Goal: Information Seeking & Learning: Find specific page/section

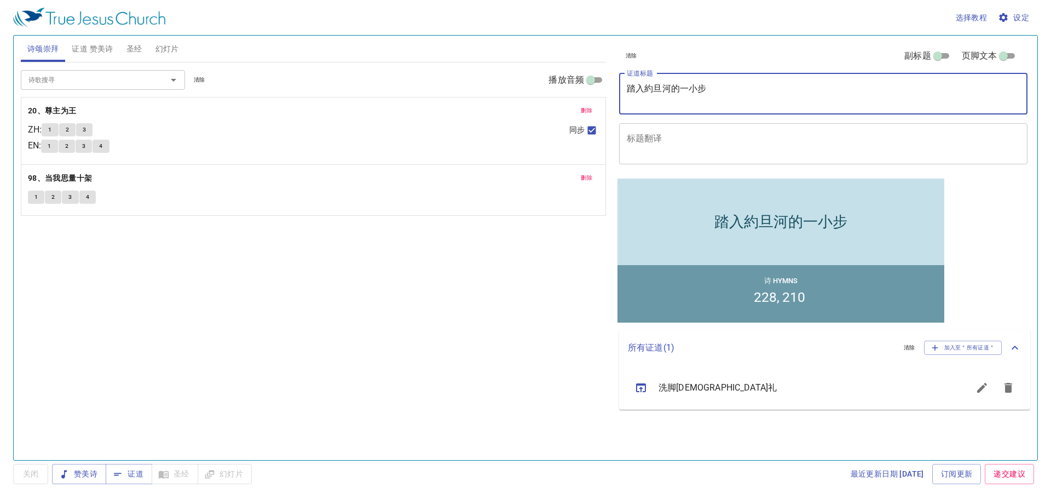
type textarea "踏入約旦河的一小步"
click at [585, 112] on span "删除" at bounding box center [586, 111] width 11 height 10
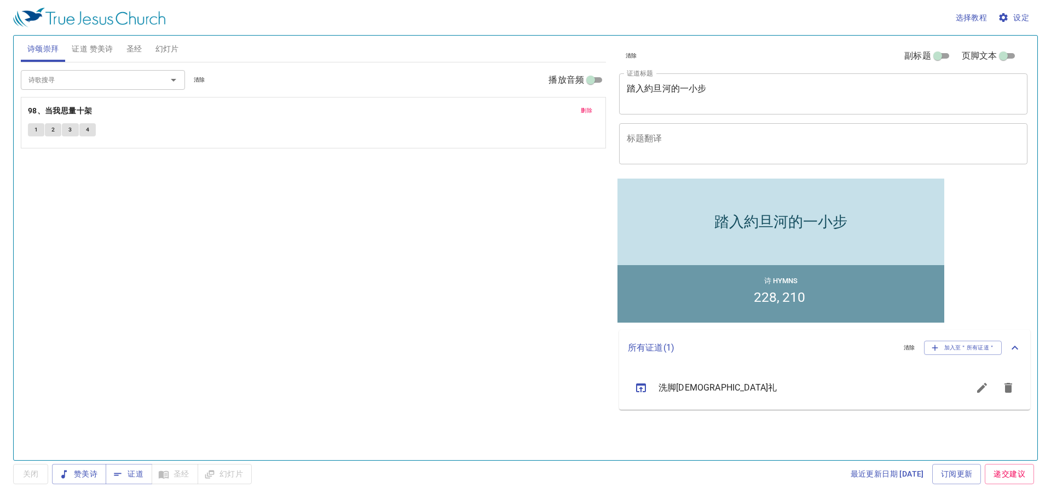
click at [585, 112] on span "删除" at bounding box center [586, 111] width 11 height 10
click at [83, 78] on input "诗歌搜寻" at bounding box center [86, 79] width 125 height 13
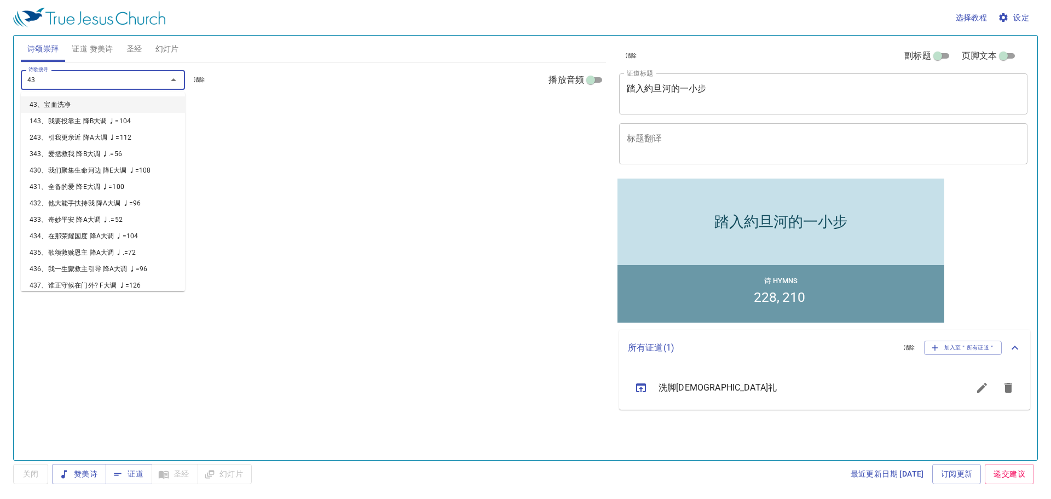
type input "430"
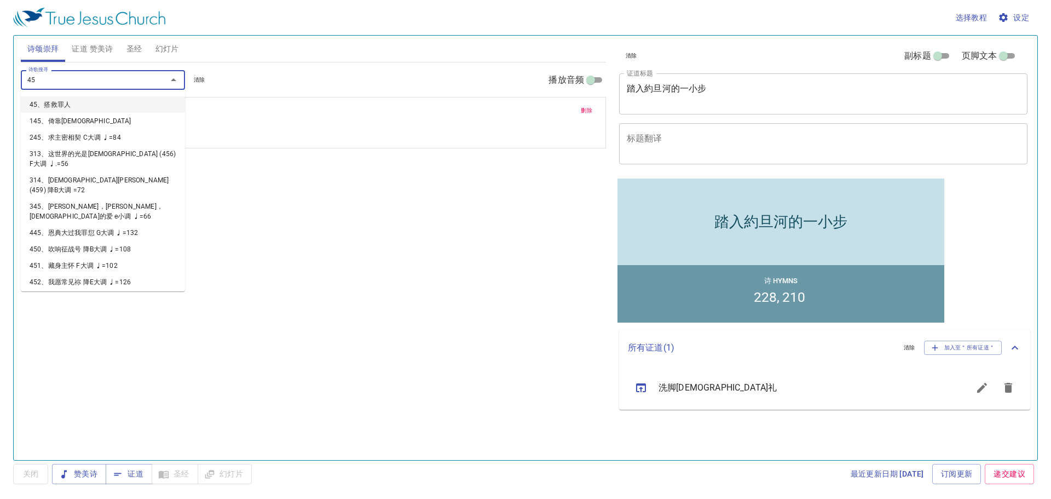
type input "450"
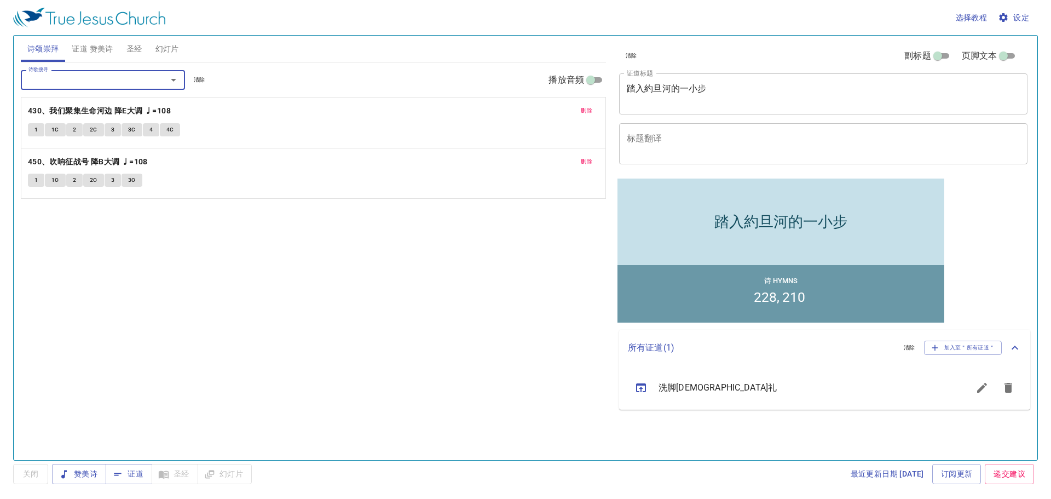
click at [96, 50] on span "证道 赞美诗" at bounding box center [92, 49] width 41 height 14
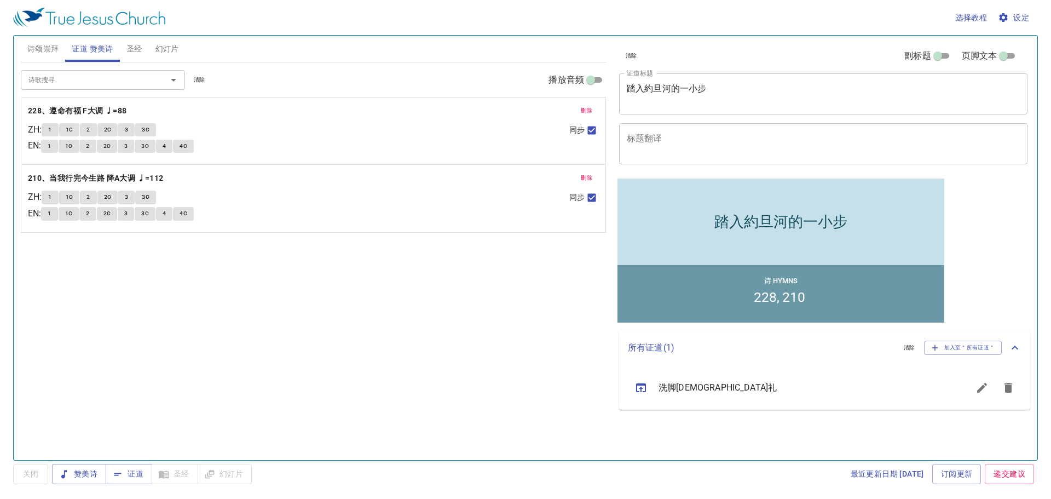
click at [583, 109] on span "删除" at bounding box center [586, 111] width 11 height 10
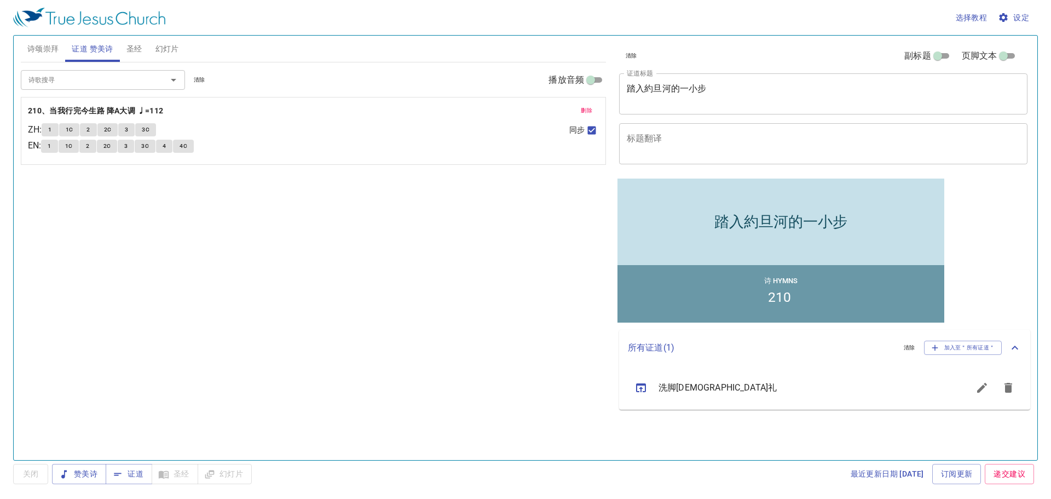
click at [583, 109] on span "删除" at bounding box center [586, 111] width 11 height 10
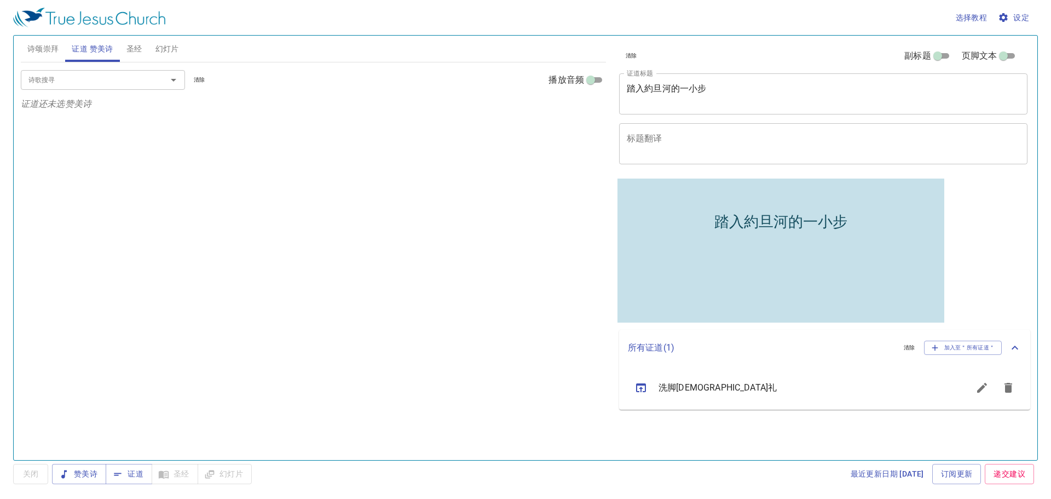
click at [79, 83] on input "诗歌搜寻" at bounding box center [86, 79] width 125 height 13
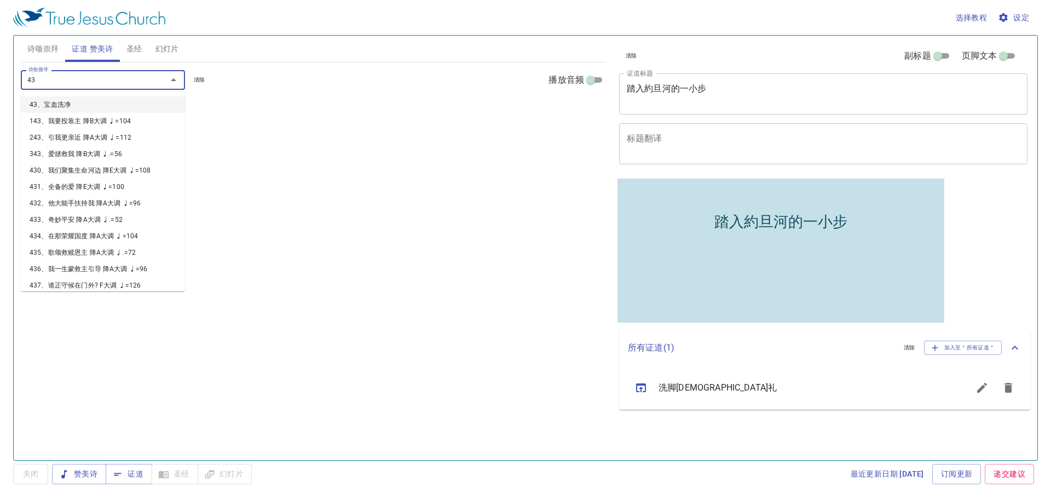
type input "430"
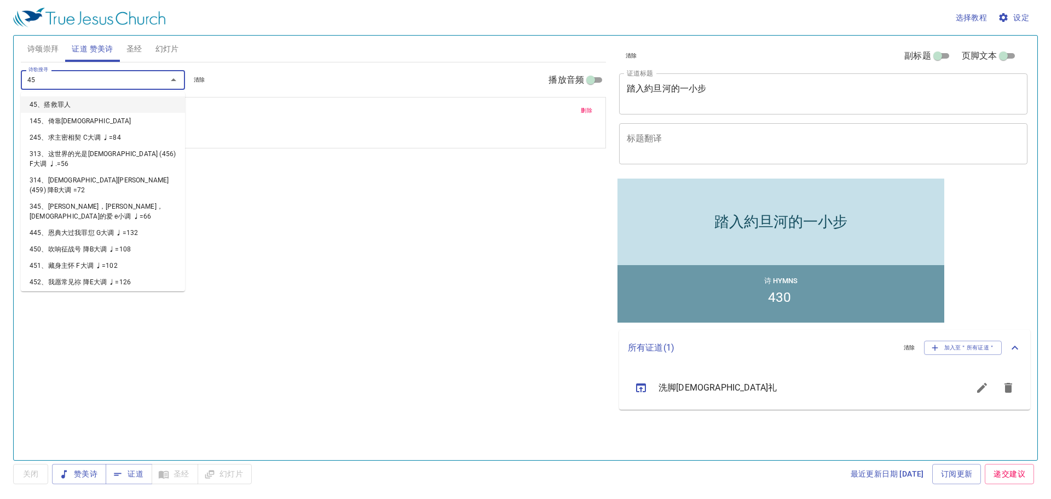
type input "450"
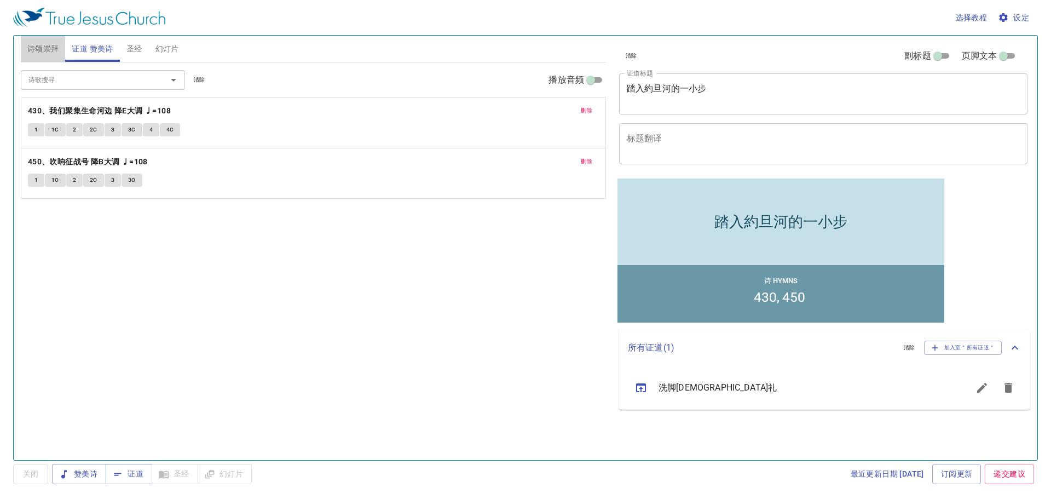
click at [53, 45] on span "诗颂崇拜" at bounding box center [43, 49] width 32 height 14
click at [589, 111] on span "删除" at bounding box center [586, 111] width 11 height 10
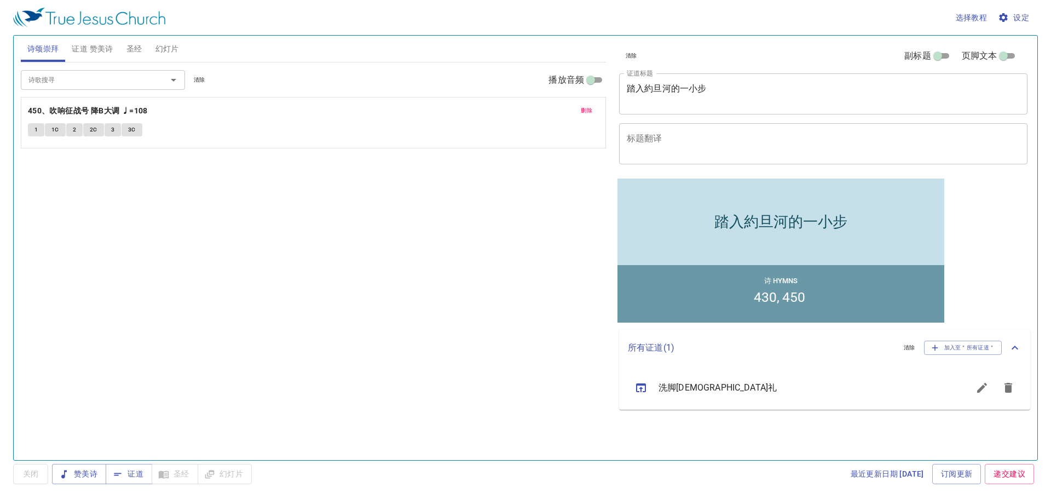
click at [589, 111] on span "删除" at bounding box center [586, 111] width 11 height 10
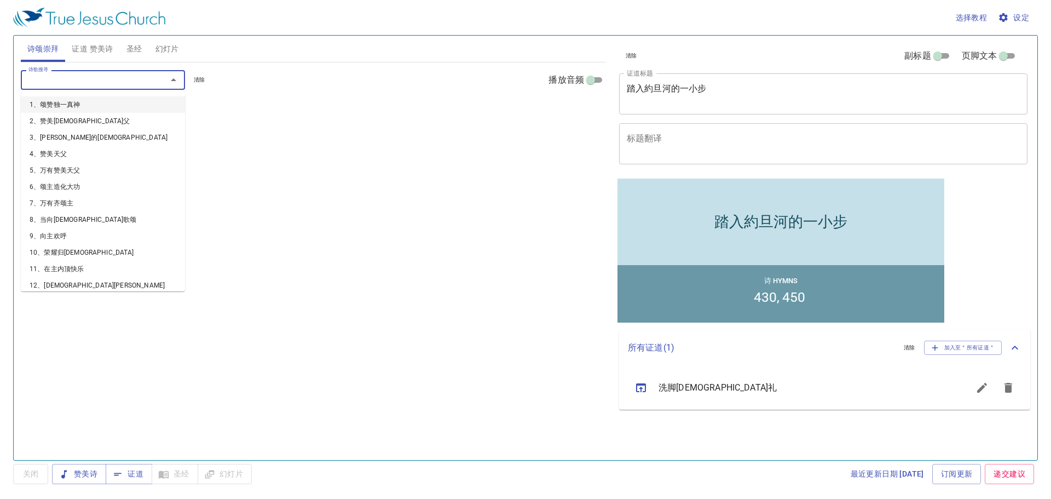
click at [124, 77] on input "诗歌搜寻" at bounding box center [86, 79] width 125 height 13
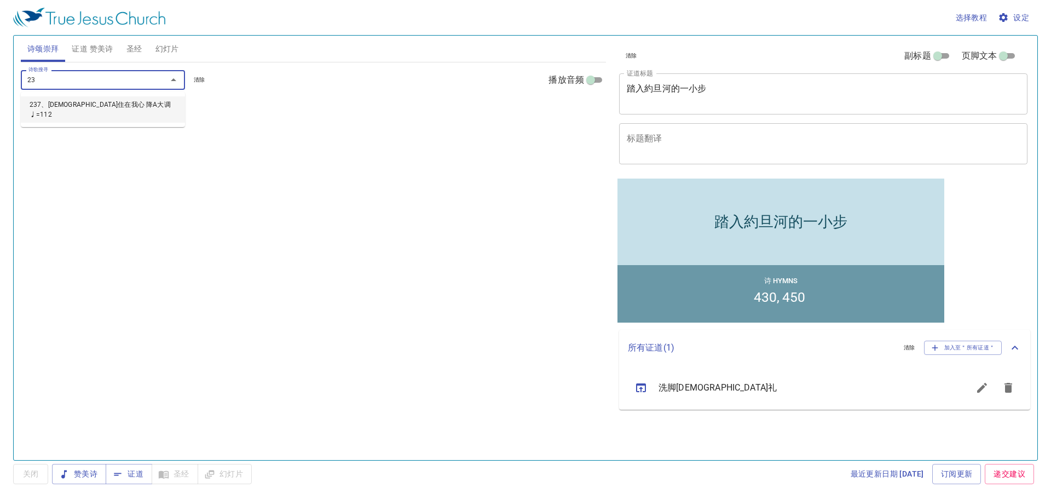
type input "237"
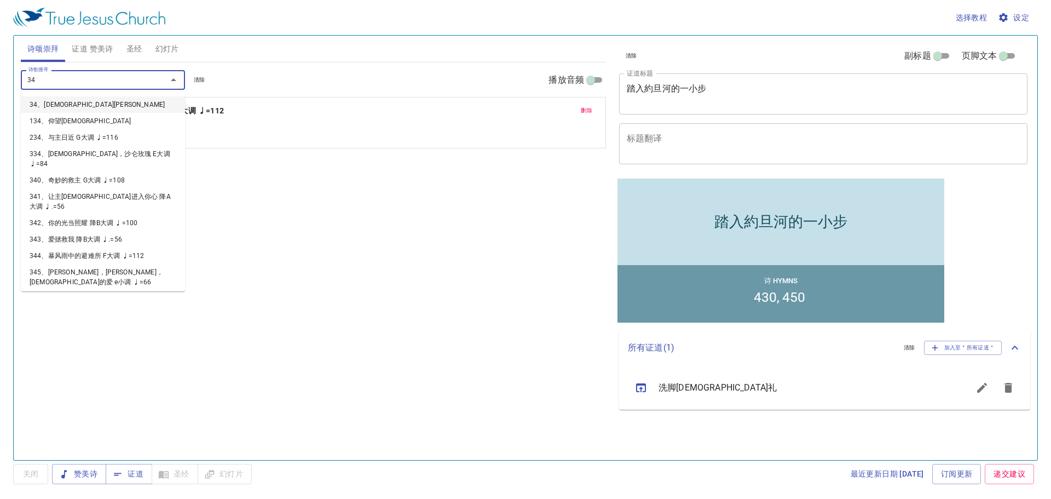
type input "342"
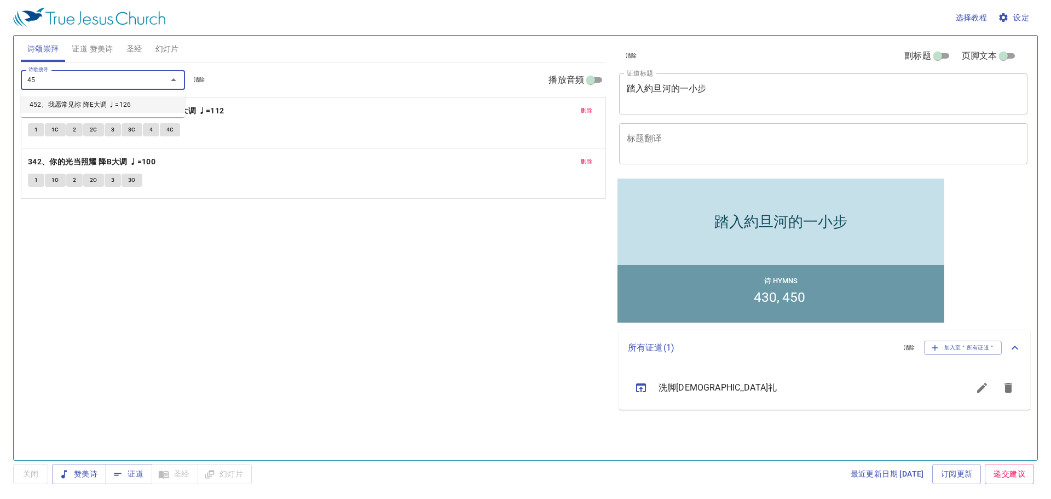
type input "452"
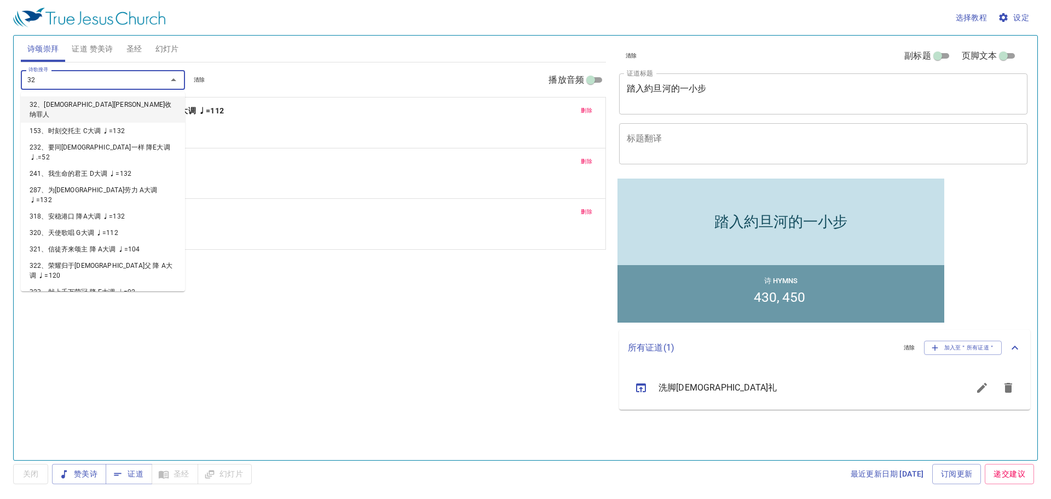
type input "322"
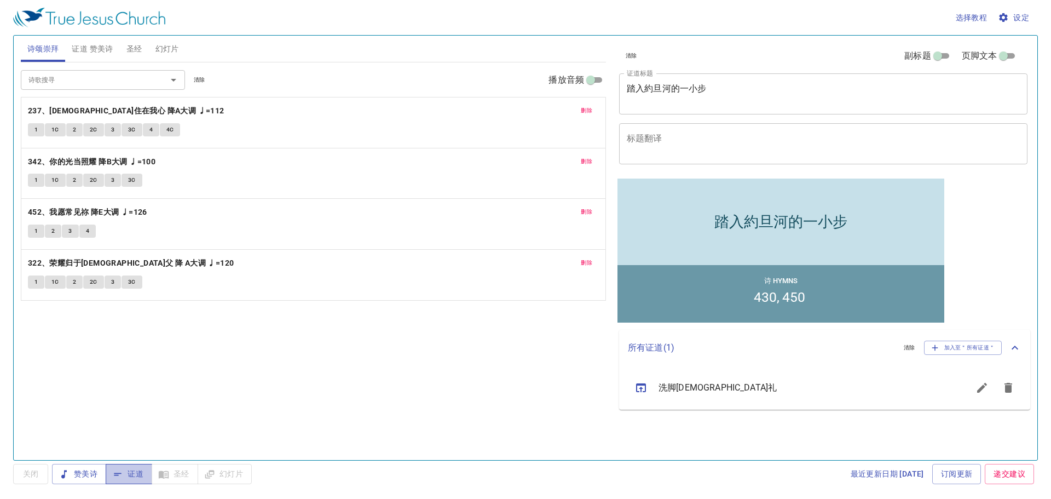
click at [126, 472] on span "证道" at bounding box center [128, 474] width 29 height 14
click at [139, 48] on span "圣经" at bounding box center [134, 49] width 16 height 14
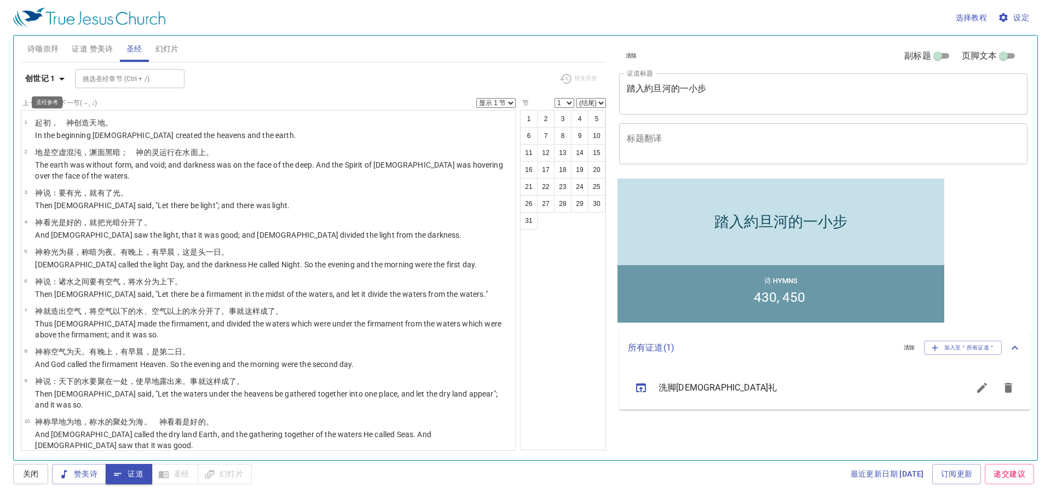
click at [61, 77] on icon "button" at bounding box center [61, 78] width 13 height 13
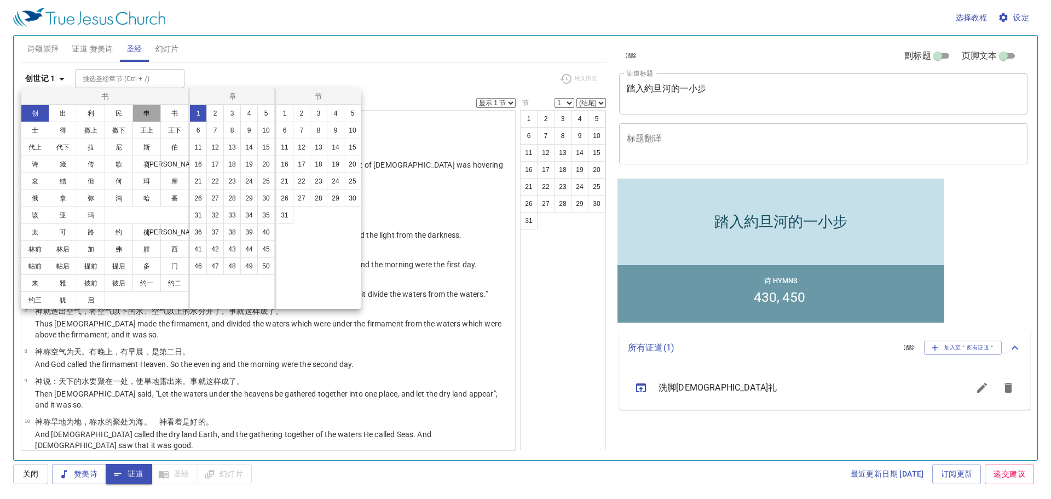
click at [149, 112] on button "申" at bounding box center [147, 114] width 28 height 18
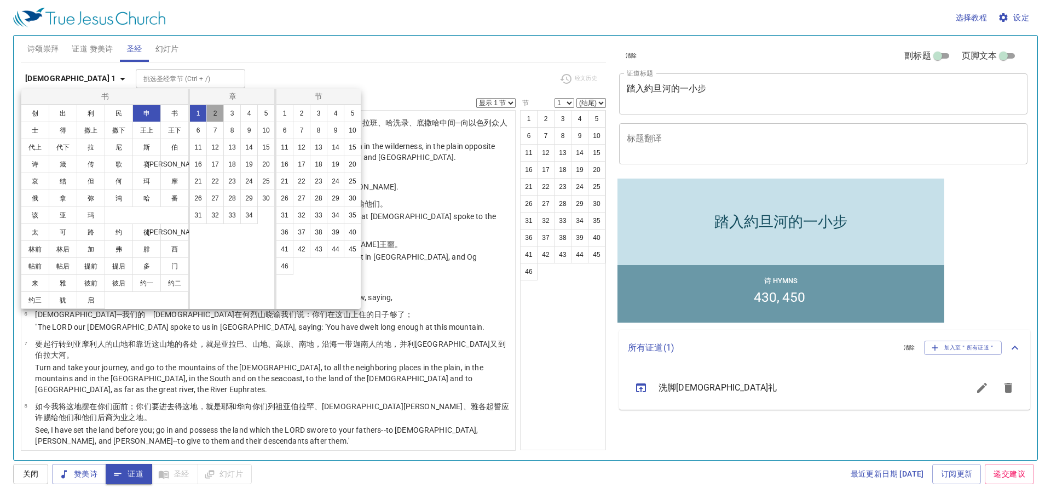
click at [215, 114] on button "2" at bounding box center [215, 114] width 18 height 18
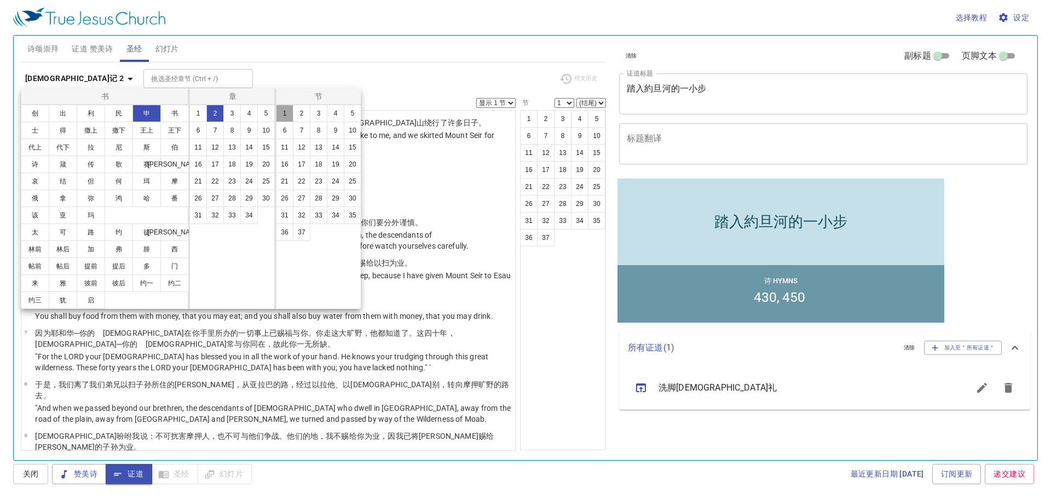
click at [282, 115] on button "1" at bounding box center [285, 114] width 18 height 18
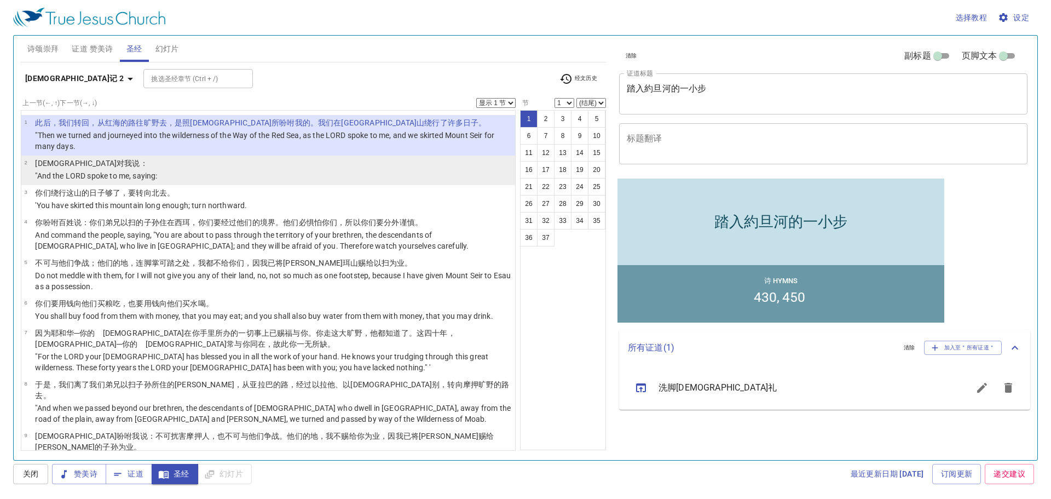
click at [293, 166] on li "2 耶和华 对我说 ： "And the LORD spoke to me, saying:" at bounding box center [268, 171] width 494 height 30
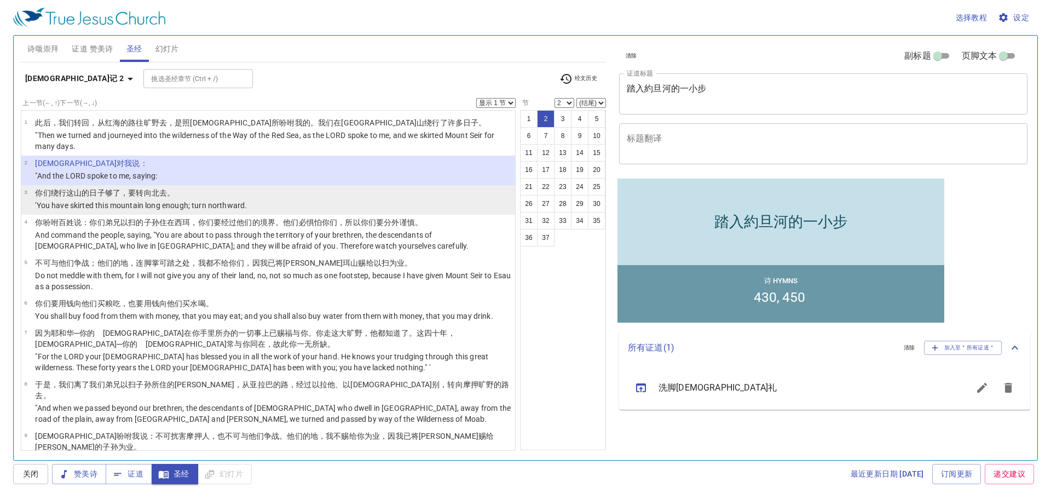
click at [291, 197] on li "3 你们绕行 这山 的日子够了 ，要转向 北 去。 'You have skirted this mountain long enough; turn nor…" at bounding box center [268, 200] width 494 height 30
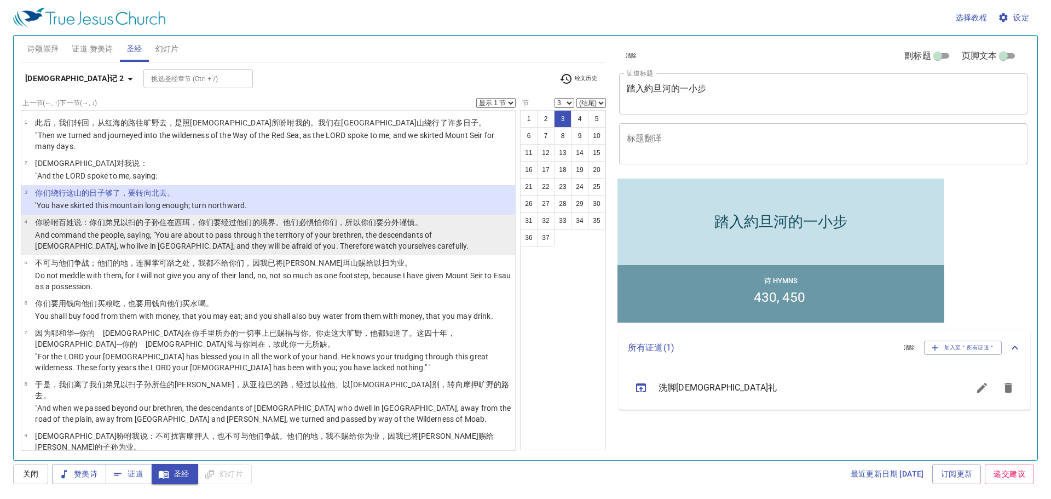
click at [294, 232] on p "And command the people, saying, "You are about to pass through the territory of…" at bounding box center [273, 240] width 477 height 22
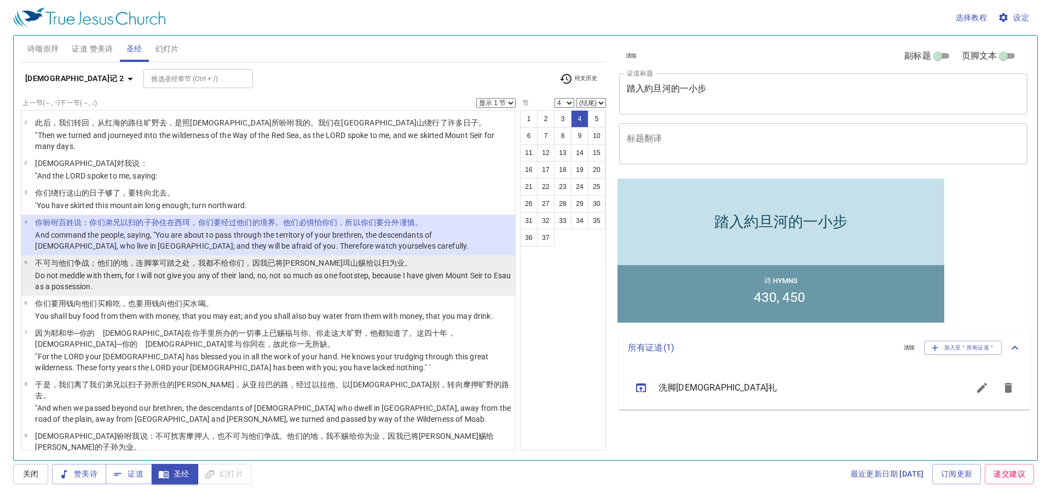
click at [298, 266] on wh5414 "你们，因我已将西珥 山 赐 给以扫 为业 。" at bounding box center [320, 262] width 183 height 9
select select "5"
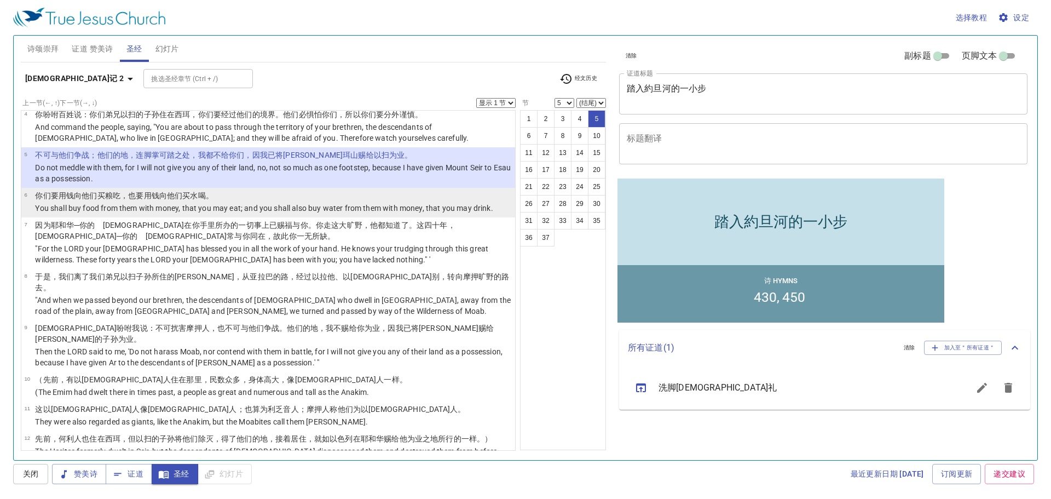
scroll to position [110, 0]
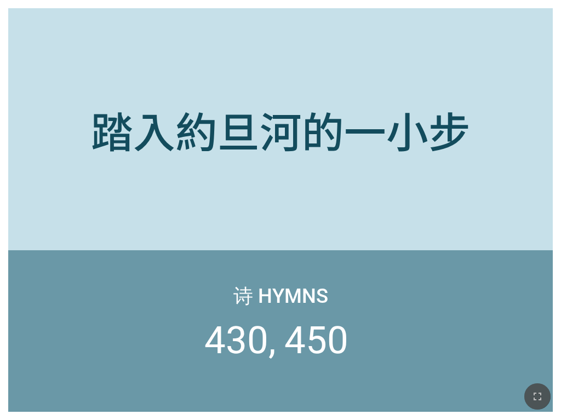
drag, startPoint x: 538, startPoint y: 396, endPoint x: 773, endPoint y: 481, distance: 250.3
click at [538, 396] on icon "button" at bounding box center [537, 396] width 13 height 13
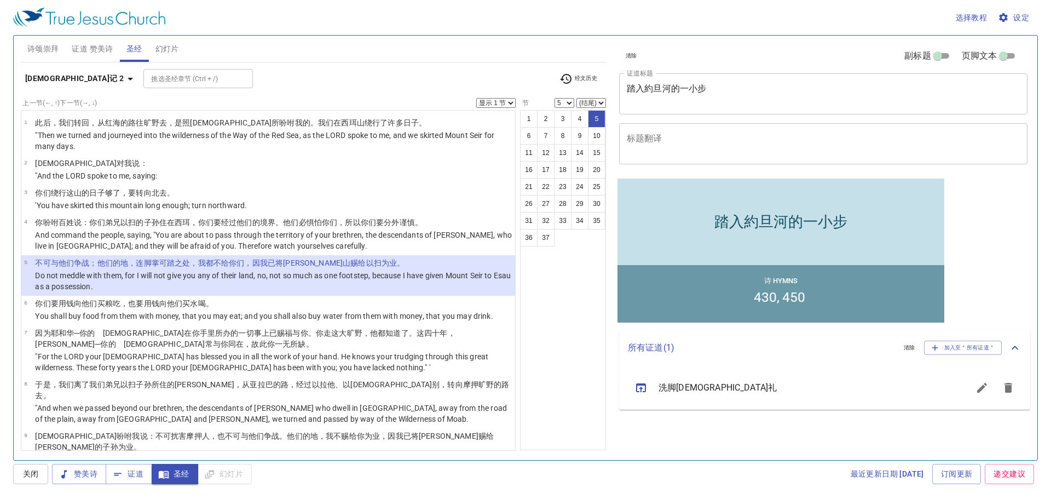
scroll to position [110, 0]
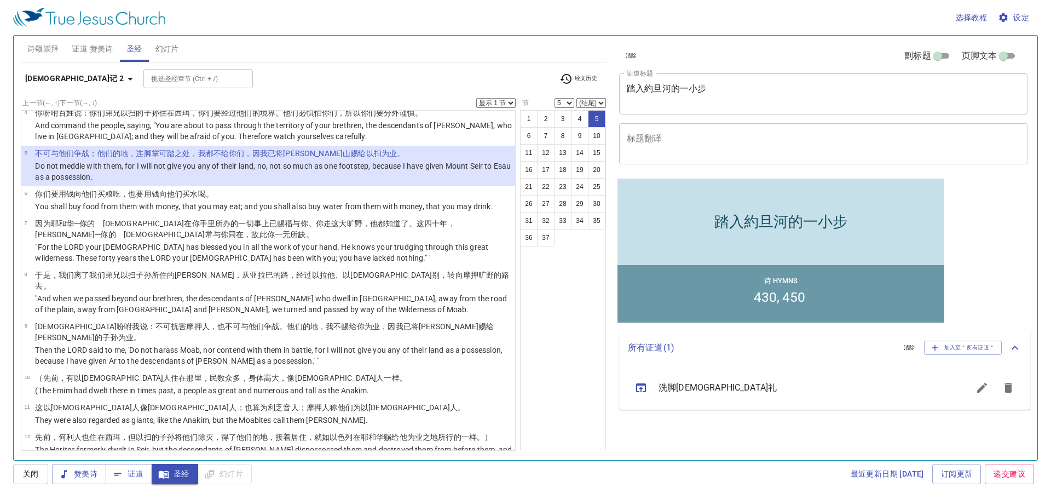
click at [314, 197] on p "你们要用钱 向他们买 粮 吃 ，也要用钱 向他们买 水 喝 。" at bounding box center [264, 193] width 458 height 11
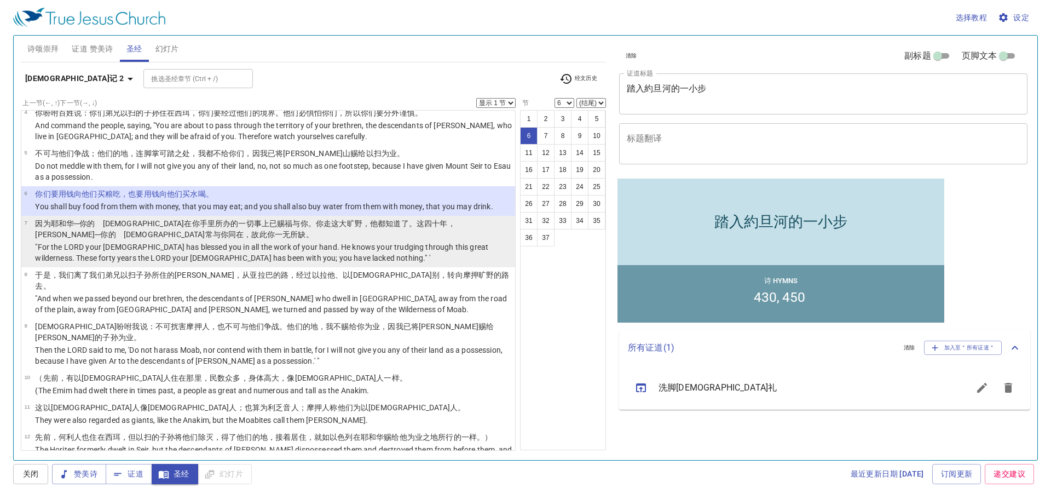
click at [310, 231] on p "因为耶和华 ─你的　神 在你手 里所办的一切事 上已赐福与你 。你走 这大 旷野 ，他都知道了 。这四十 年 ，耶和华 ─你的　神 常与你同在，故此你一无所缺…" at bounding box center [273, 229] width 477 height 22
select select "7"
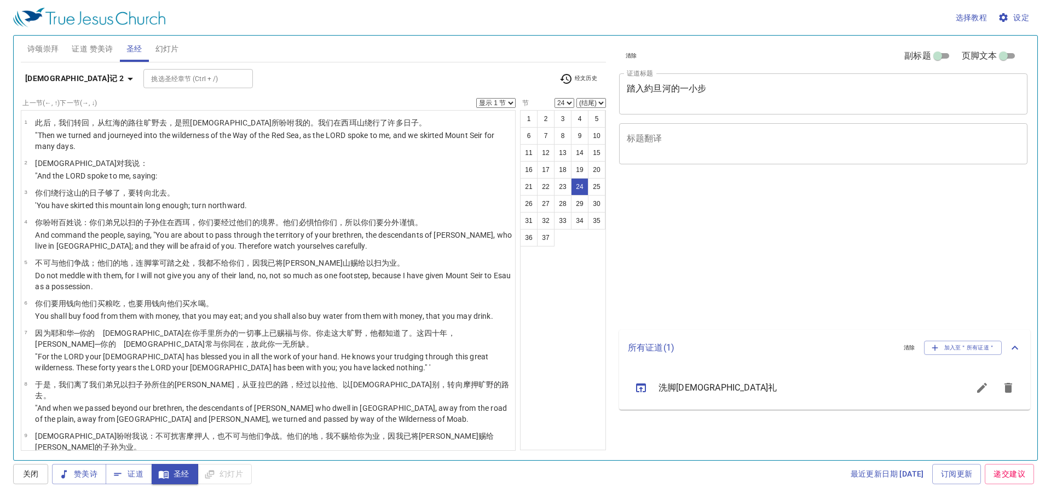
select select "24"
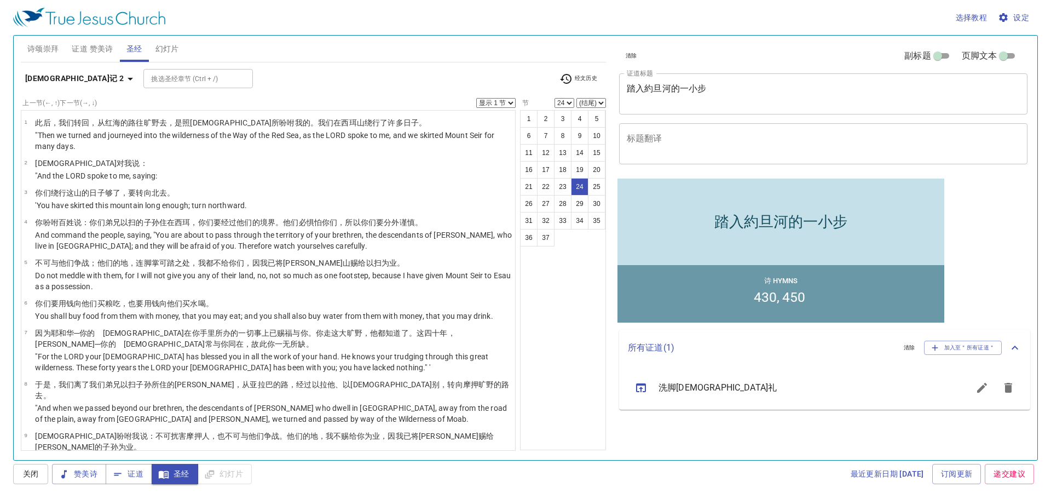
scroll to position [712, 0]
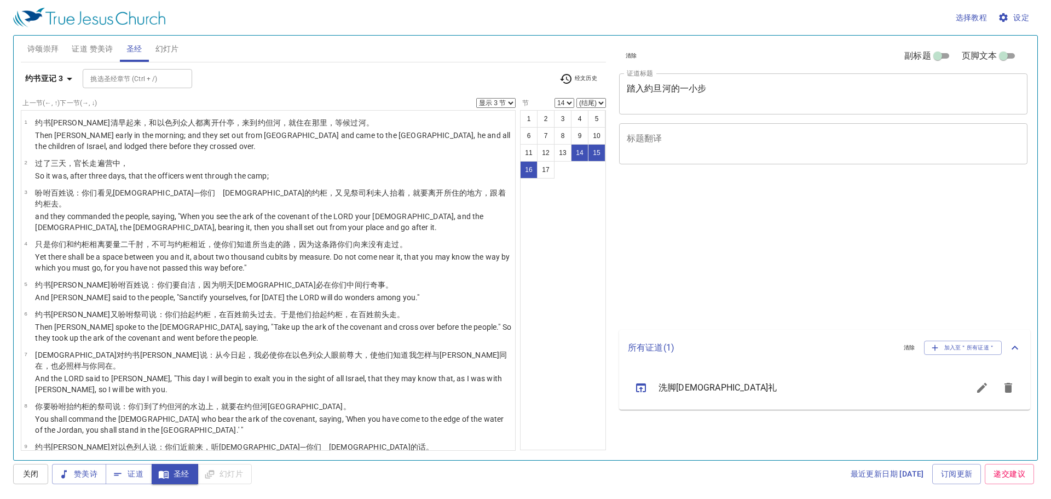
select select "3"
select select "14"
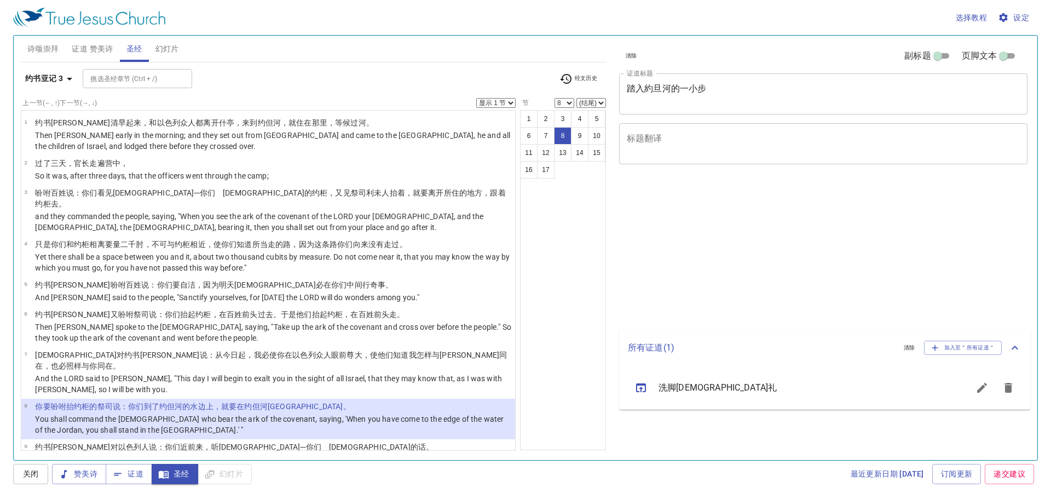
select select "8"
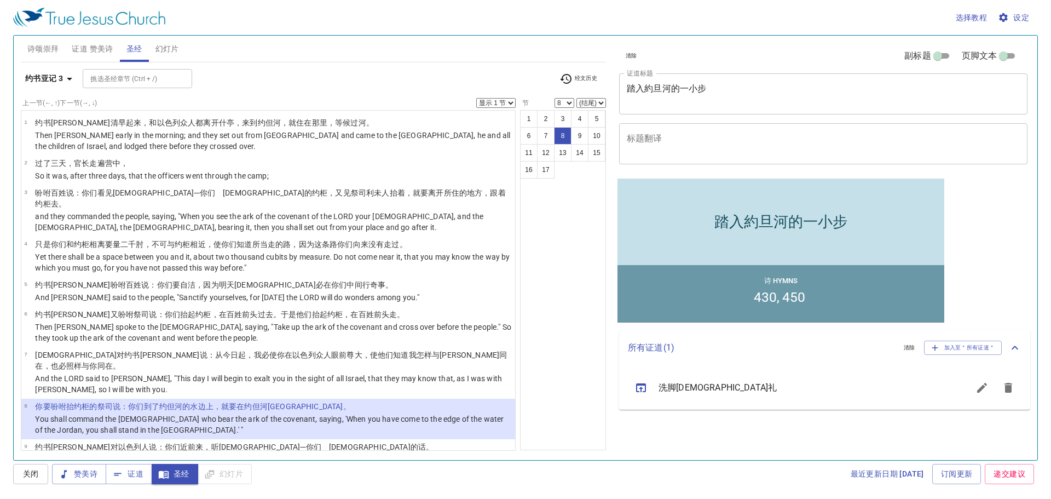
scroll to position [110, 0]
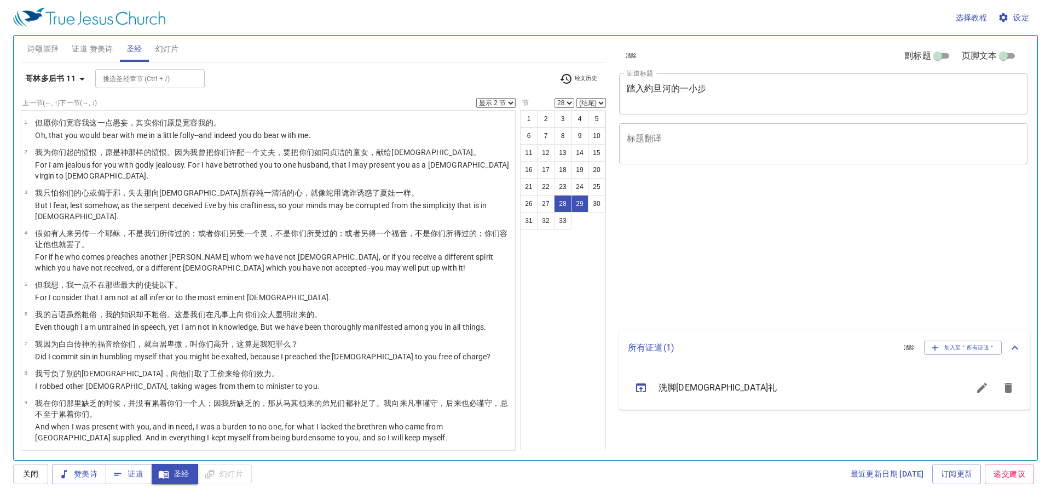
select select "2"
select select "28"
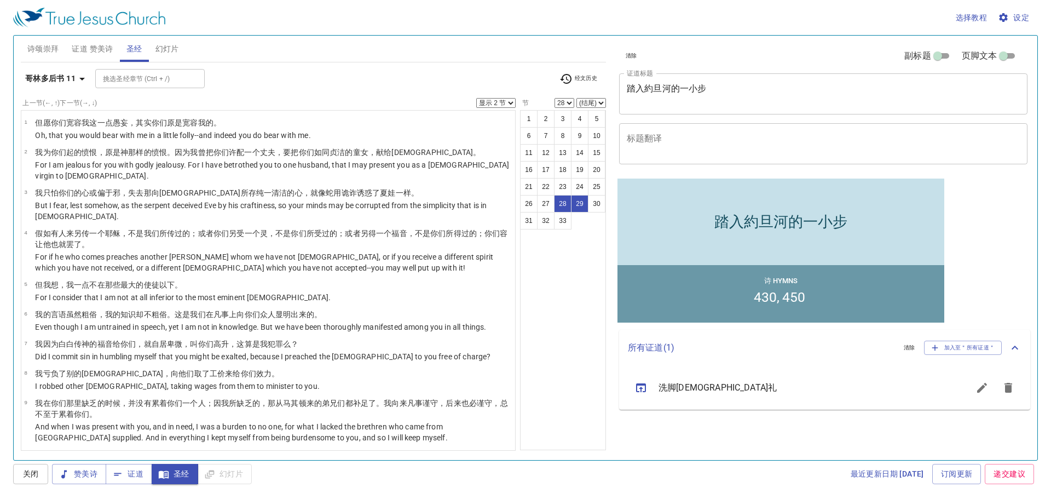
scroll to position [765, 0]
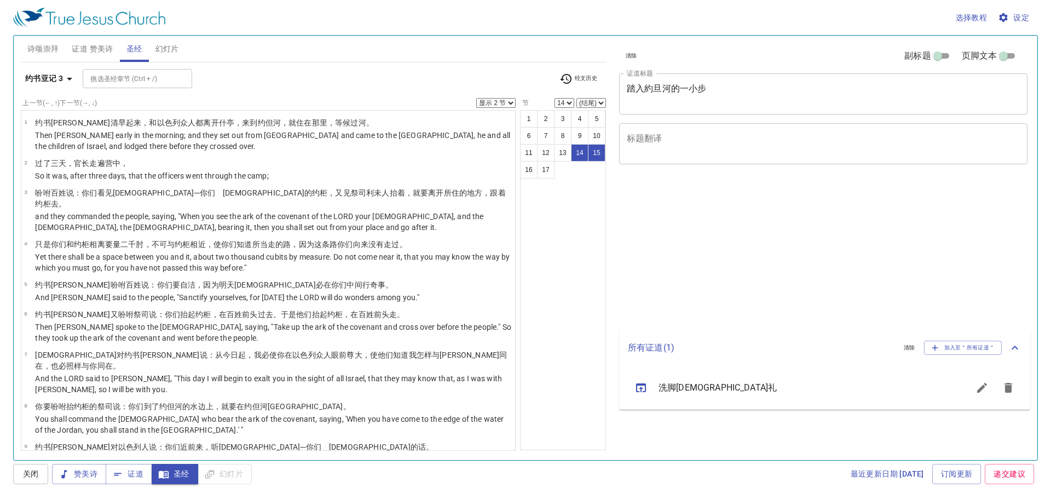
select select "2"
select select "14"
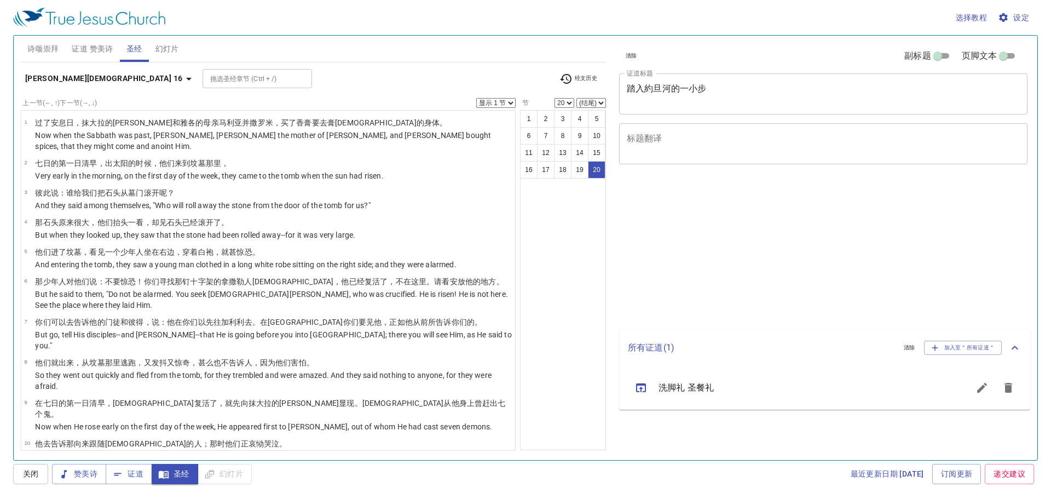
select select "20"
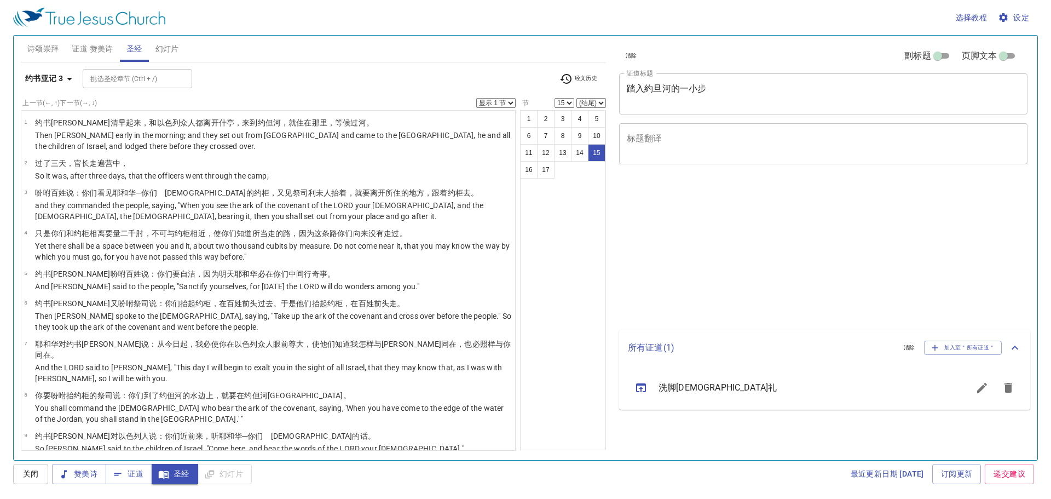
select select "15"
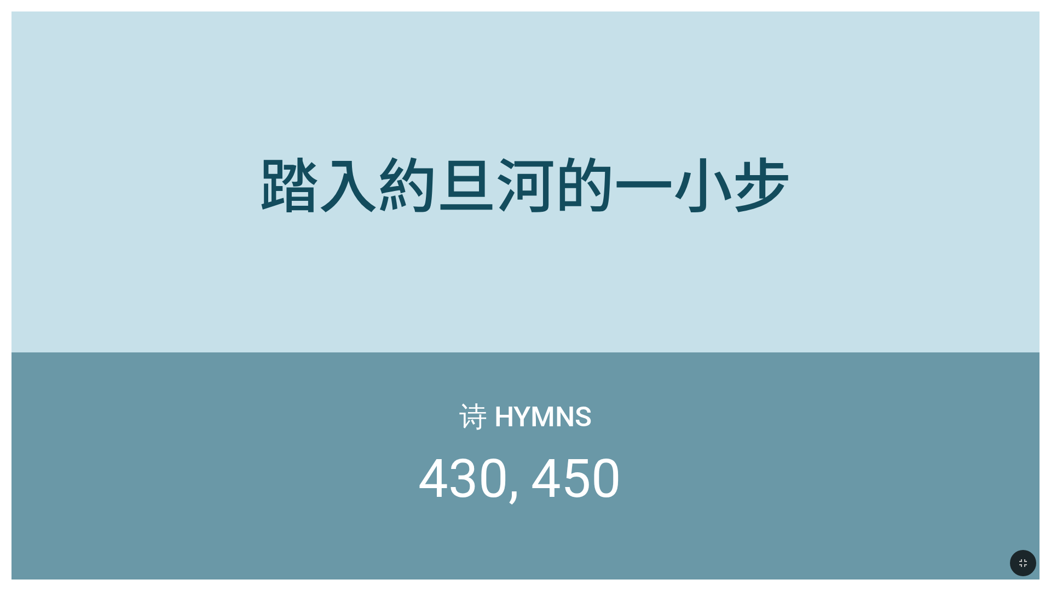
click at [848, 390] on div "诗 Hymns 430 450" at bounding box center [525, 466] width 1028 height 227
click at [1027, 569] on icon "button" at bounding box center [1023, 563] width 13 height 13
